Goal: Information Seeking & Learning: Learn about a topic

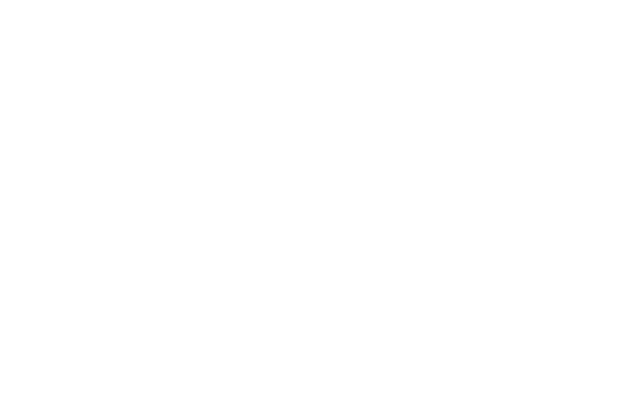
select select "Song"
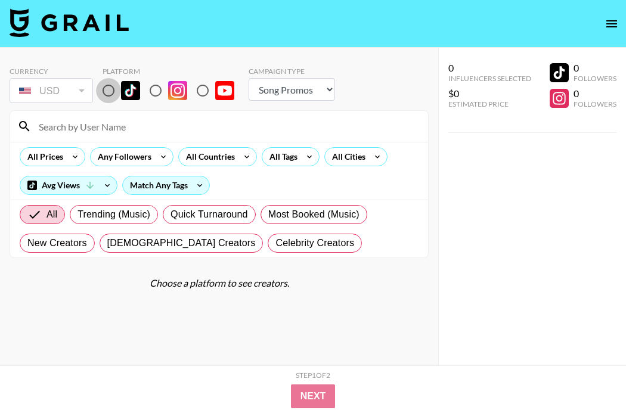
click at [110, 88] on input "radio" at bounding box center [108, 90] width 25 height 25
radio input "true"
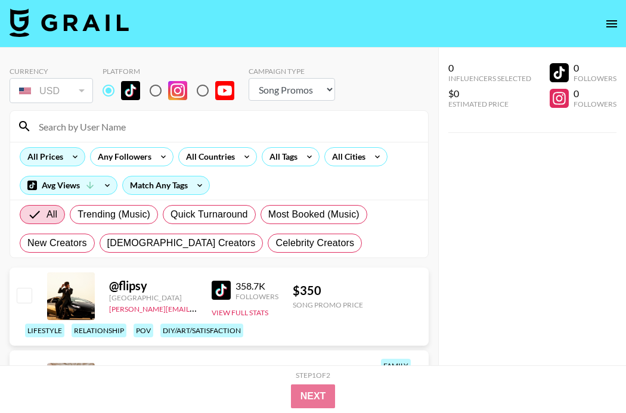
click at [70, 164] on icon at bounding box center [75, 157] width 19 height 18
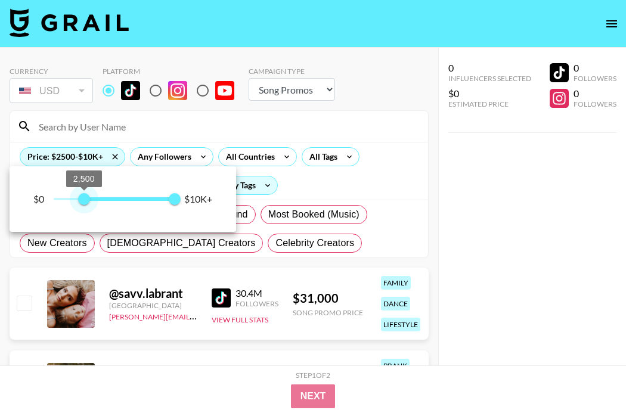
type input "2000"
drag, startPoint x: 52, startPoint y: 199, endPoint x: 77, endPoint y: 197, distance: 25.1
click at [77, 197] on span "2,000" at bounding box center [78, 199] width 12 height 12
click at [159, 153] on div at bounding box center [313, 206] width 626 height 413
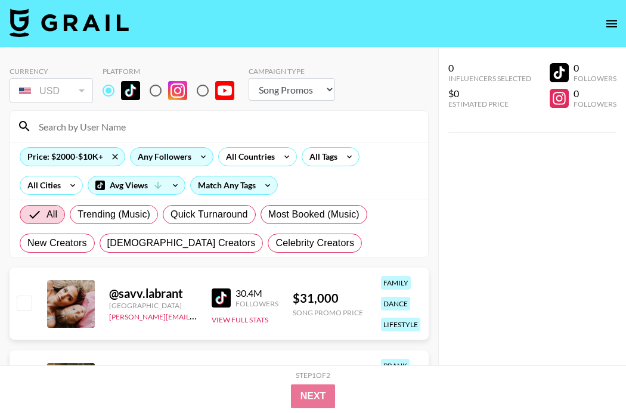
click at [183, 155] on div "Any Followers" at bounding box center [161, 157] width 63 height 18
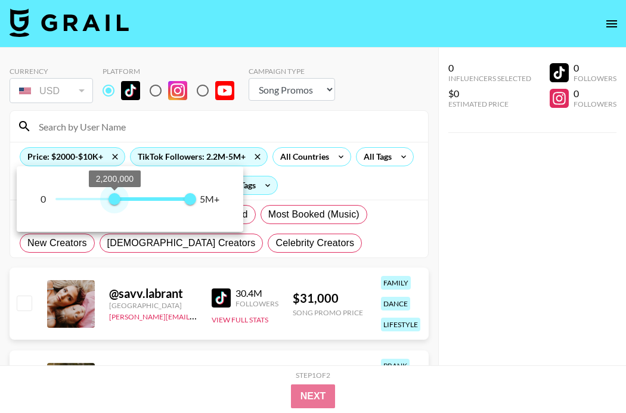
type input "2100000"
drag, startPoint x: 52, startPoint y: 204, endPoint x: 111, endPoint y: 197, distance: 59.4
click at [111, 197] on span "2,100,000" at bounding box center [112, 199] width 12 height 12
click at [347, 156] on div at bounding box center [313, 206] width 626 height 413
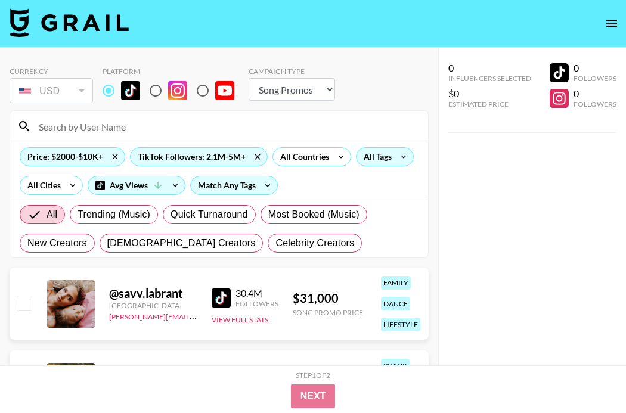
click at [378, 161] on div "All Tags" at bounding box center [375, 157] width 38 height 18
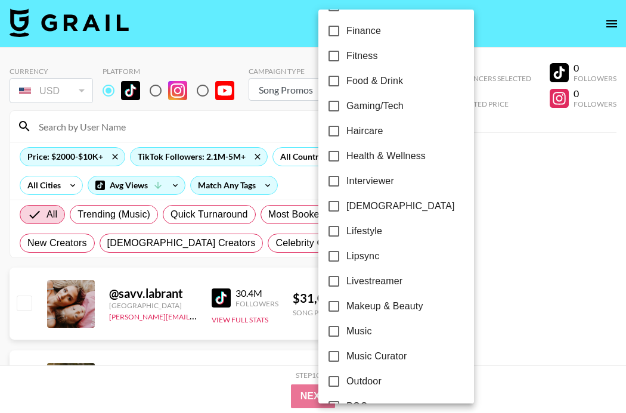
scroll to position [414, 0]
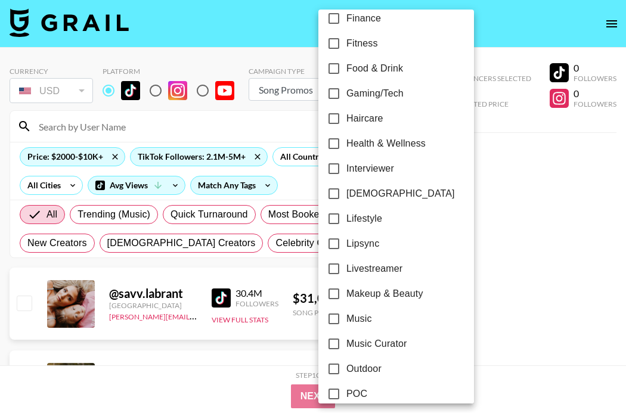
click at [355, 247] on span "Lipsync" at bounding box center [362, 244] width 33 height 14
click at [346, 247] on input "Lipsync" at bounding box center [333, 243] width 25 height 25
checkbox input "true"
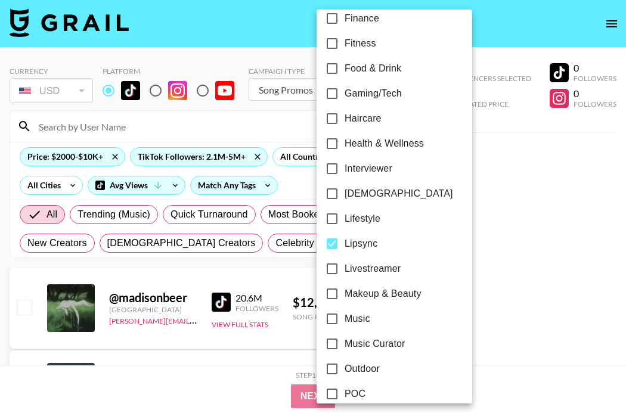
click at [358, 266] on span "Livestreamer" at bounding box center [372, 269] width 56 height 14
click at [344, 266] on input "Livestreamer" at bounding box center [331, 268] width 25 height 25
checkbox input "true"
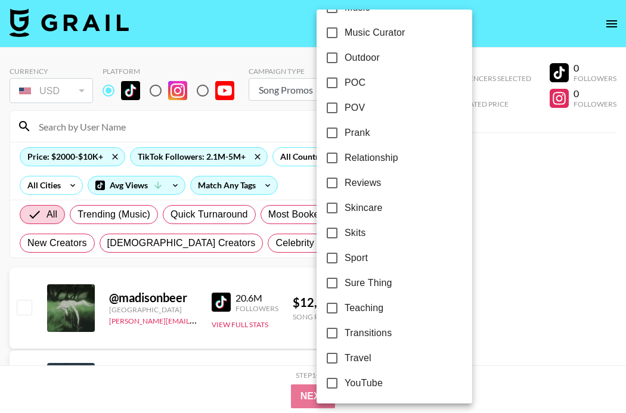
click at [380, 337] on span "Transitions" at bounding box center [367, 333] width 47 height 14
click at [344, 337] on input "Transitions" at bounding box center [331, 333] width 25 height 25
checkbox input "true"
click at [496, 157] on div at bounding box center [313, 206] width 626 height 413
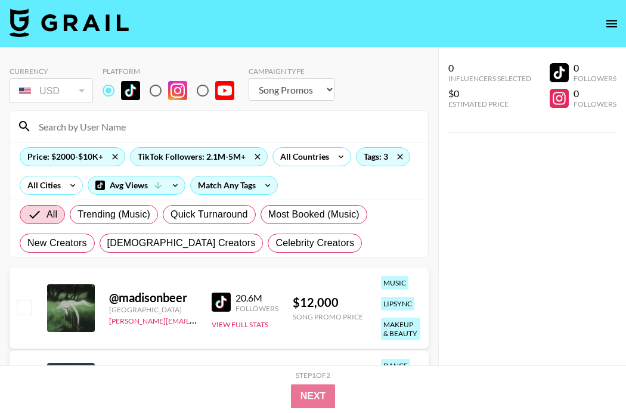
click at [221, 300] on img at bounding box center [221, 302] width 19 height 19
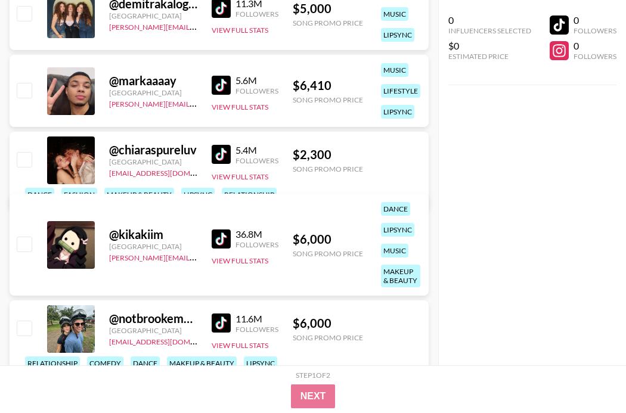
scroll to position [374, 0]
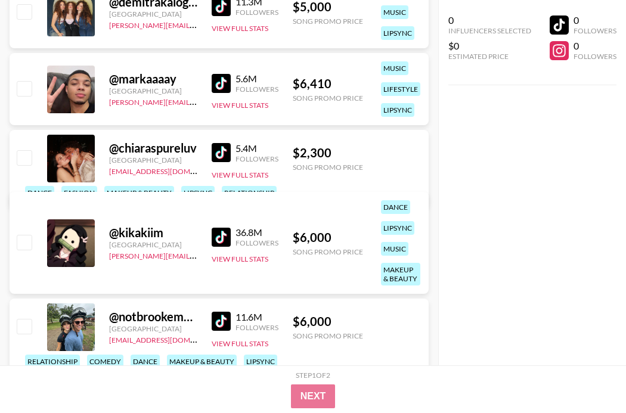
click at [213, 155] on img at bounding box center [221, 152] width 19 height 19
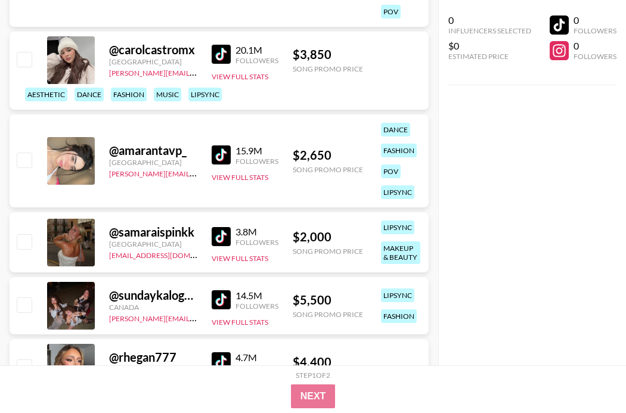
scroll to position [1198, 0]
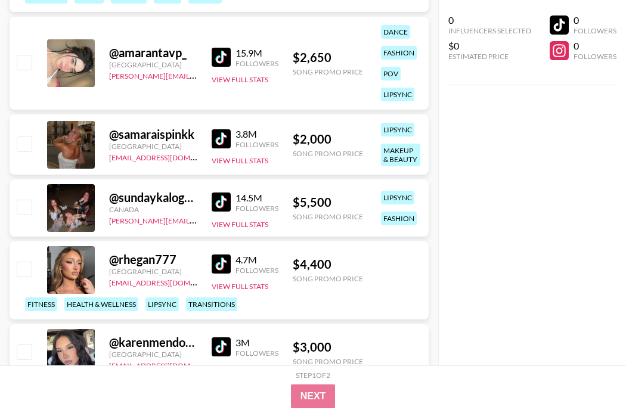
click at [213, 264] on img at bounding box center [221, 263] width 19 height 19
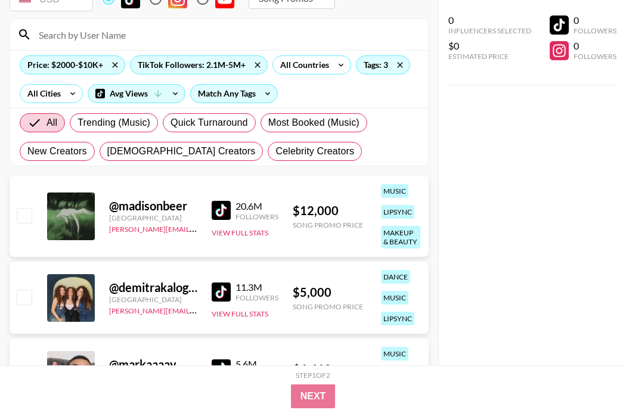
scroll to position [0, 0]
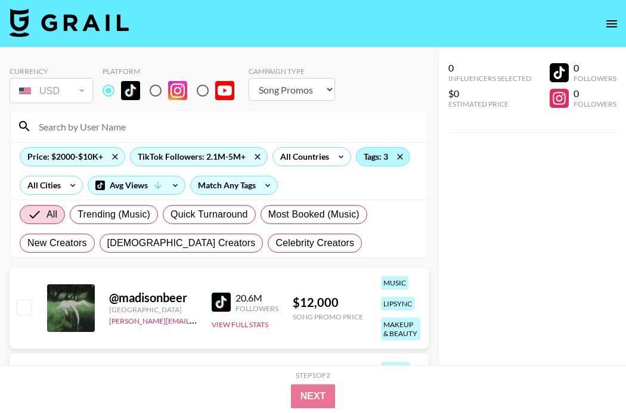
click at [375, 153] on div "Tags: 3" at bounding box center [382, 157] width 53 height 18
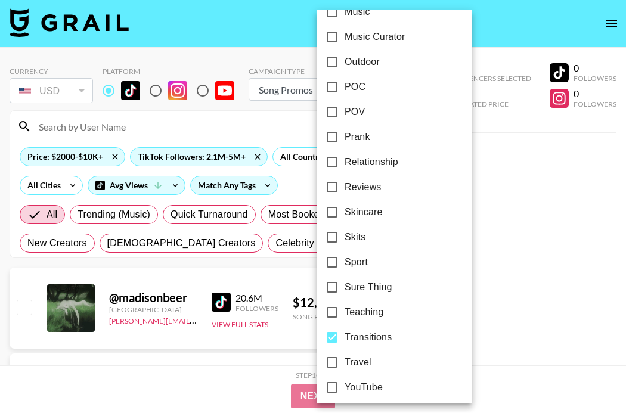
scroll to position [720, 0]
click at [350, 83] on span "POC" at bounding box center [354, 87] width 21 height 14
click at [344, 83] on input "POC" at bounding box center [331, 87] width 25 height 25
checkbox input "true"
click at [496, 174] on div at bounding box center [313, 206] width 626 height 413
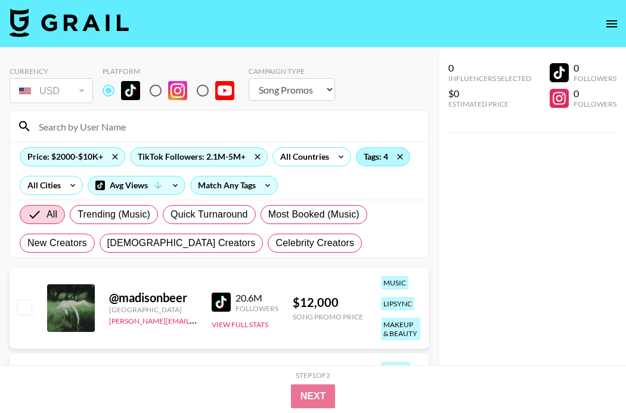
click at [365, 164] on div "Tags: 4" at bounding box center [382, 157] width 53 height 18
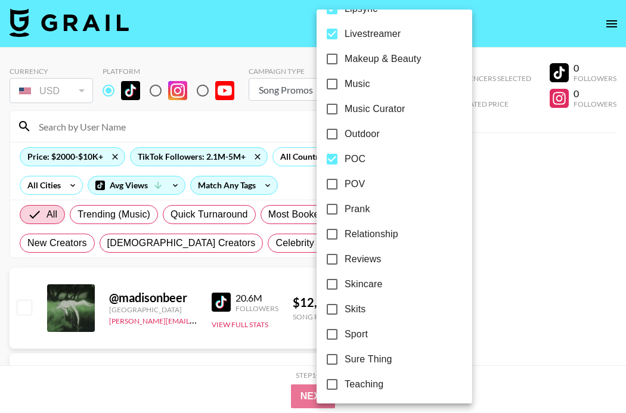
scroll to position [726, 0]
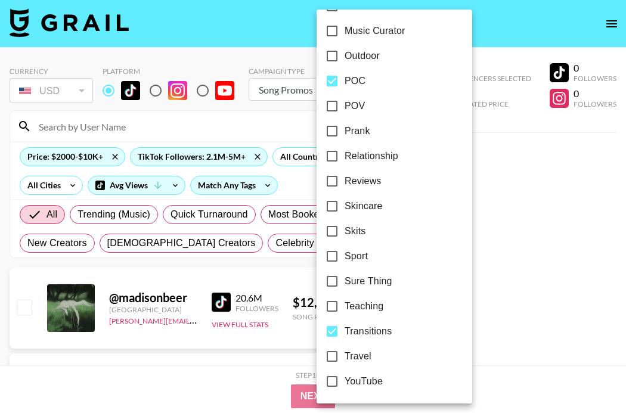
click at [338, 329] on input "Transitions" at bounding box center [331, 331] width 25 height 25
checkbox input "false"
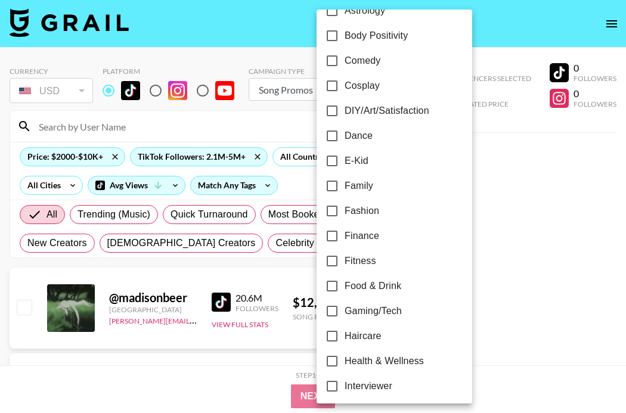
scroll to position [339, 0]
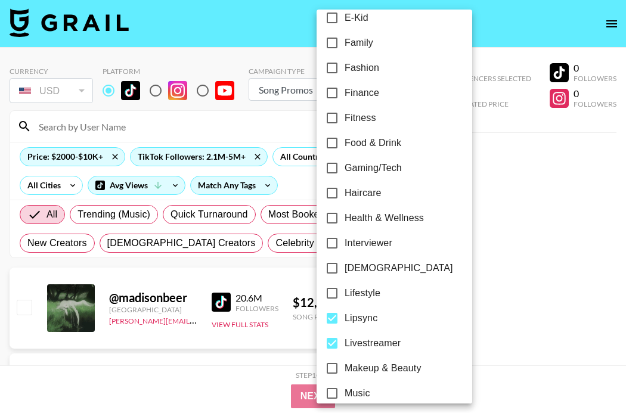
click at [335, 344] on input "Livestreamer" at bounding box center [331, 343] width 25 height 25
click at [336, 341] on input "Livestreamer" at bounding box center [331, 343] width 25 height 25
checkbox input "true"
click at [519, 203] on div at bounding box center [313, 206] width 626 height 413
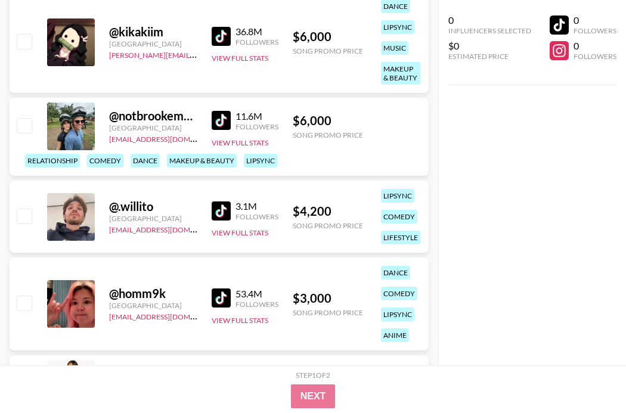
scroll to position [1330, 0]
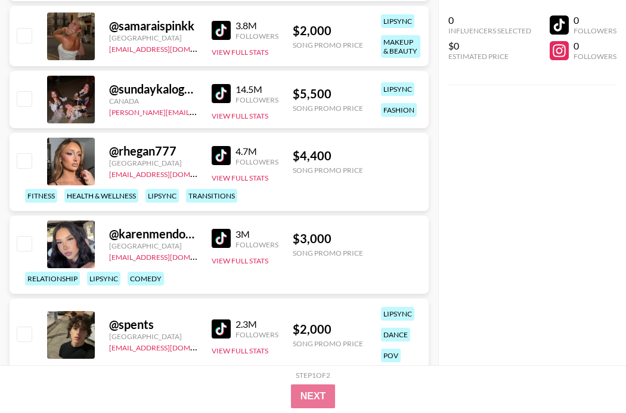
click at [226, 241] on img at bounding box center [221, 238] width 19 height 19
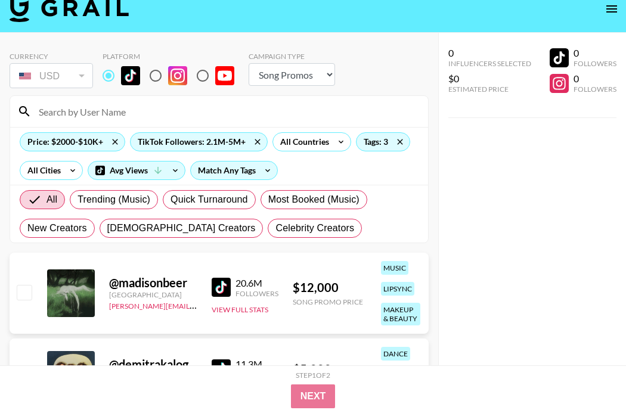
scroll to position [0, 0]
